Goal: Check status: Check status

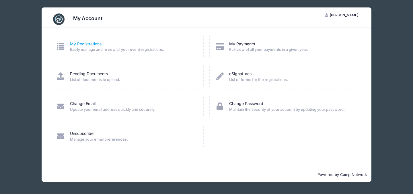
click at [91, 44] on link "My Registrations" at bounding box center [86, 44] width 32 height 6
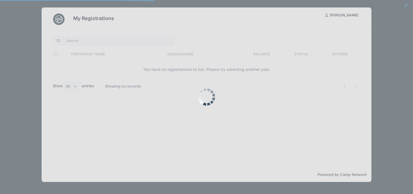
select select "50"
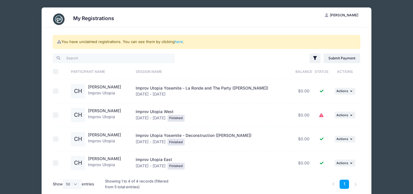
click at [321, 115] on icon at bounding box center [321, 115] width 5 height 0
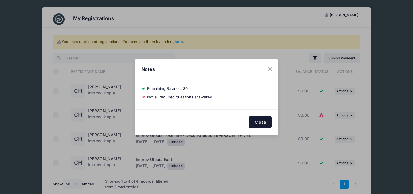
click at [263, 122] on button "Close" at bounding box center [260, 122] width 23 height 12
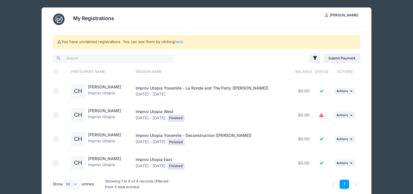
click at [61, 21] on img at bounding box center [58, 18] width 11 height 11
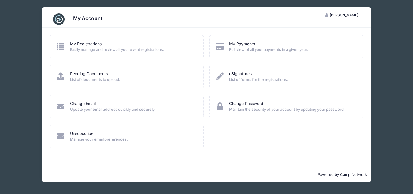
click at [57, 20] on img at bounding box center [58, 18] width 11 height 11
